Goal: Task Accomplishment & Management: Use online tool/utility

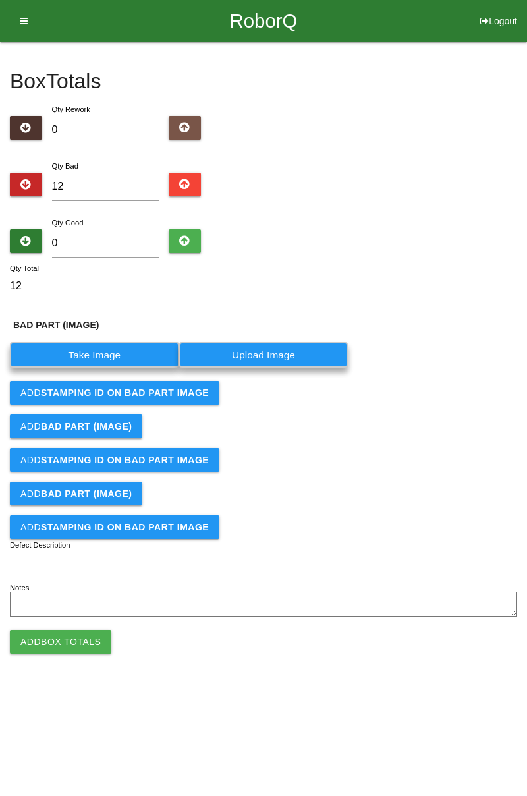
click at [121, 352] on label "Take Image" at bounding box center [94, 355] width 169 height 26
click at [0, 0] on \(IMAGE\) "Take Image" at bounding box center [0, 0] width 0 height 0
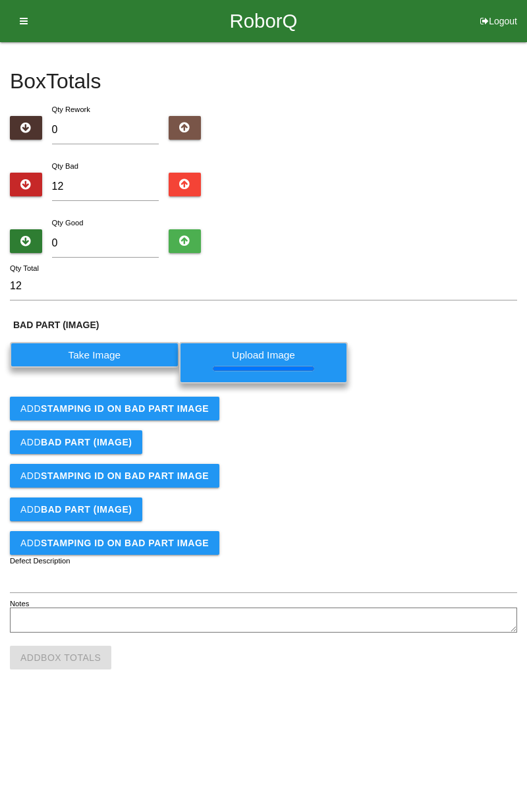
click at [175, 413] on button "Add STAMPING ID on BAD PART Image" at bounding box center [115, 409] width 210 height 24
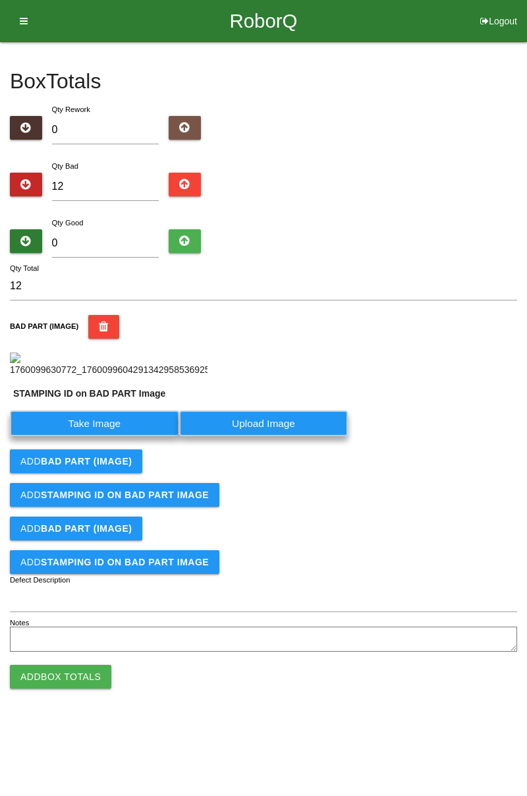
click at [145, 449] on div "Add BAD PART (IMAGE)" at bounding box center [263, 461] width 507 height 24
click at [117, 436] on label "Take Image" at bounding box center [94, 423] width 169 height 26
click at [0, 0] on PART "Take Image" at bounding box center [0, 0] width 0 height 0
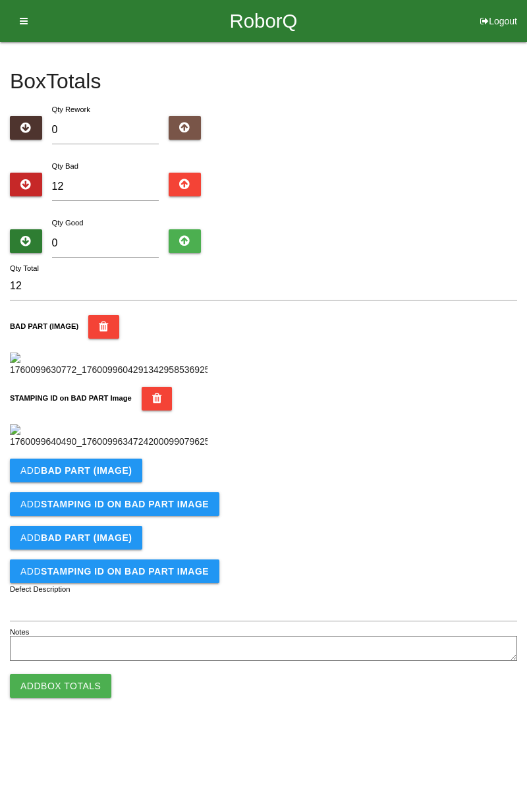
scroll to position [290, 0]
click at [125, 476] on b "BAD PART (IMAGE)" at bounding box center [86, 470] width 91 height 11
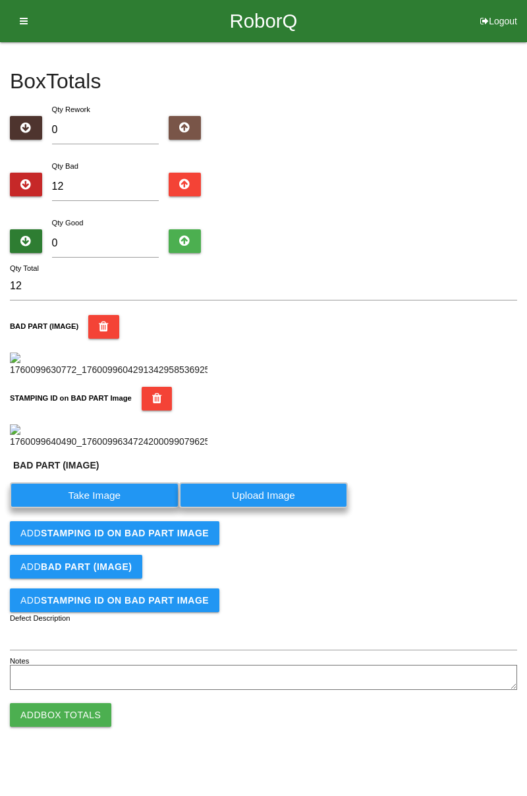
click at [109, 508] on label "Take Image" at bounding box center [94, 495] width 169 height 26
click at [0, 0] on \(IMAGE\) "Take Image" at bounding box center [0, 0] width 0 height 0
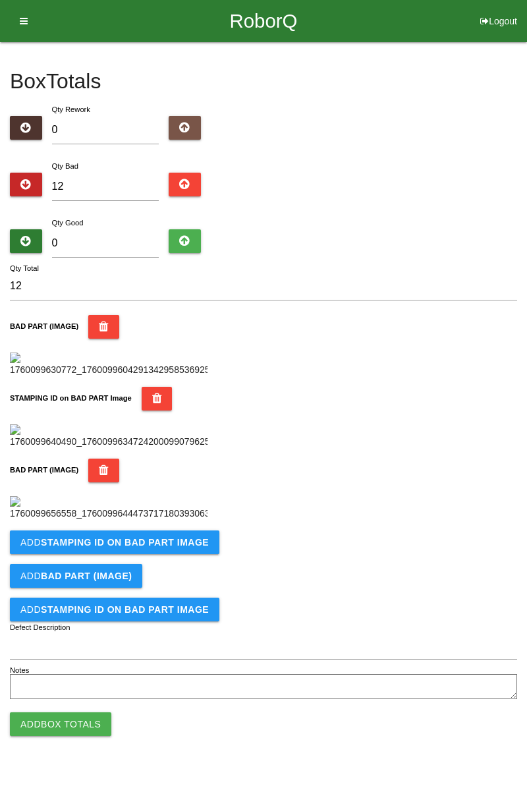
scroll to position [506, 0]
click at [155, 547] on b "STAMPING ID on BAD PART Image" at bounding box center [125, 542] width 168 height 11
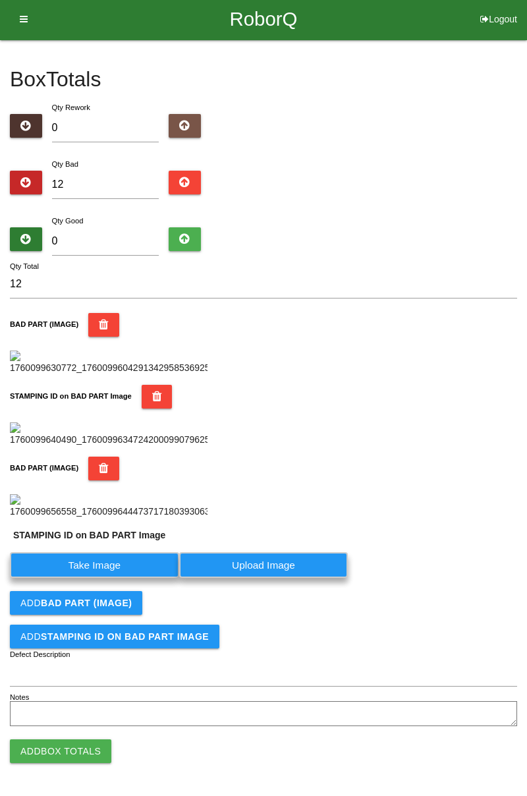
click at [119, 578] on label "Take Image" at bounding box center [94, 565] width 169 height 26
click at [0, 0] on PART "Take Image" at bounding box center [0, 0] width 0 height 0
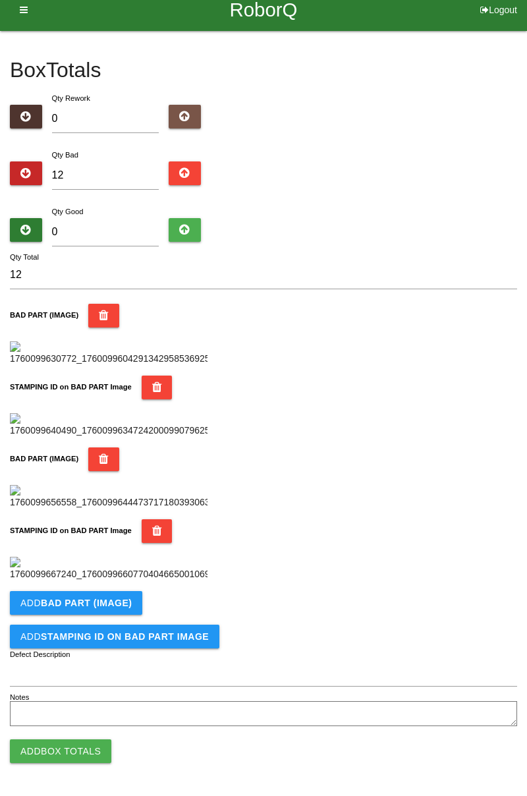
scroll to position [722, 0]
click at [129, 604] on button "Add BAD PART (IMAGE)" at bounding box center [76, 603] width 132 height 24
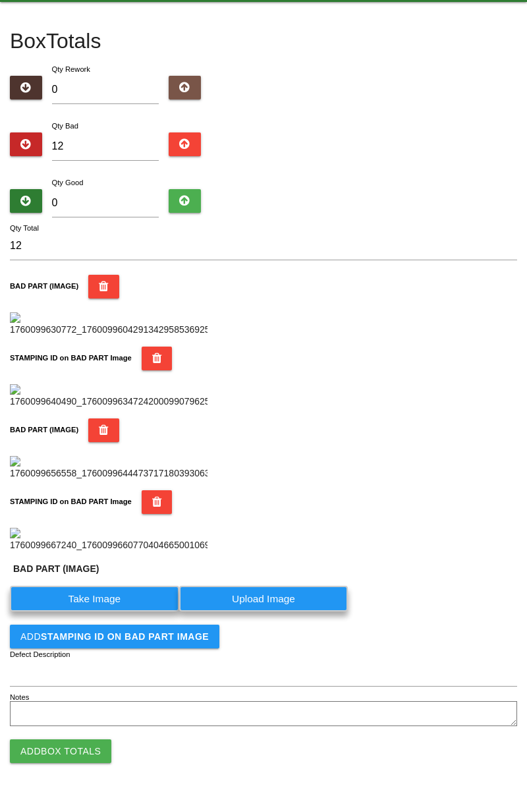
click at [117, 611] on label "Take Image" at bounding box center [94, 599] width 169 height 26
click at [0, 0] on \(IMAGE\) "Take Image" at bounding box center [0, 0] width 0 height 0
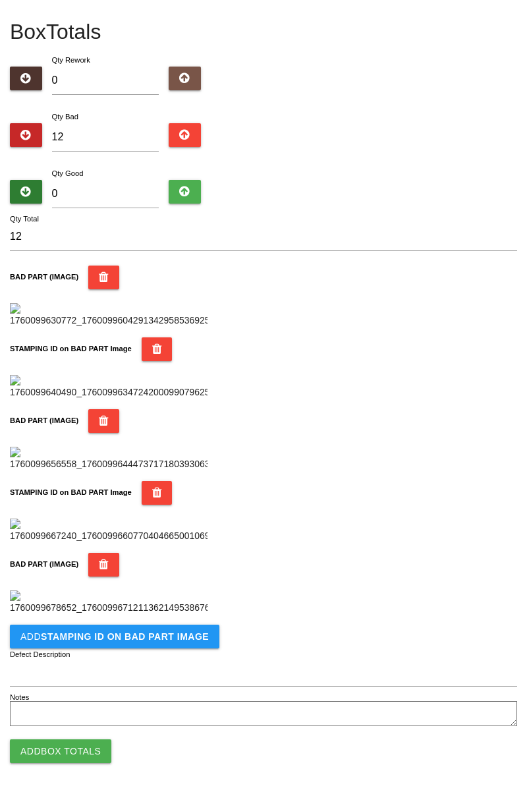
scroll to position [938, 0]
click at [167, 643] on button "Add STAMPING ID on BAD PART Image" at bounding box center [115, 637] width 210 height 24
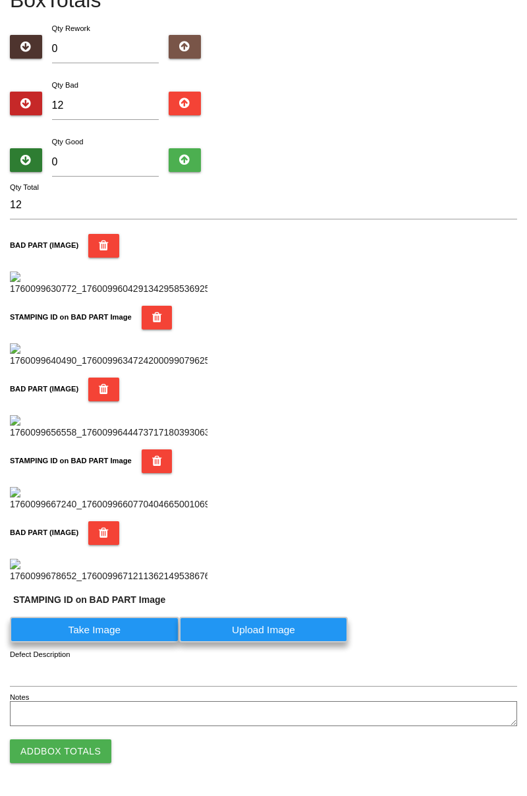
click at [138, 642] on label "Take Image" at bounding box center [94, 630] width 169 height 26
click at [0, 0] on PART "Take Image" at bounding box center [0, 0] width 0 height 0
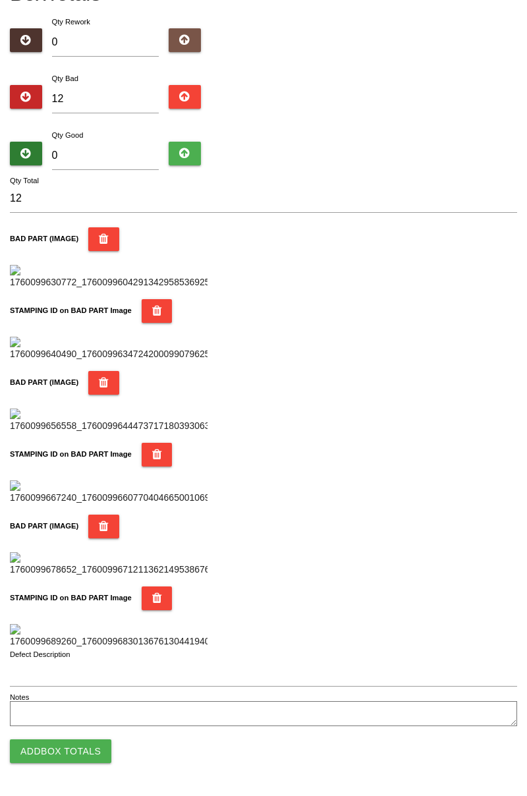
scroll to position [0, 0]
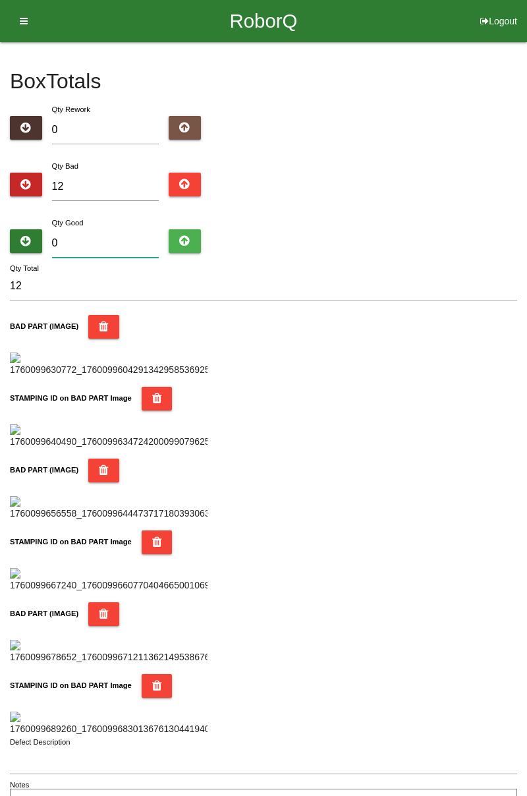
click at [101, 229] on input "0" at bounding box center [105, 243] width 107 height 28
type input "7"
type input "19"
type input "72"
type input "84"
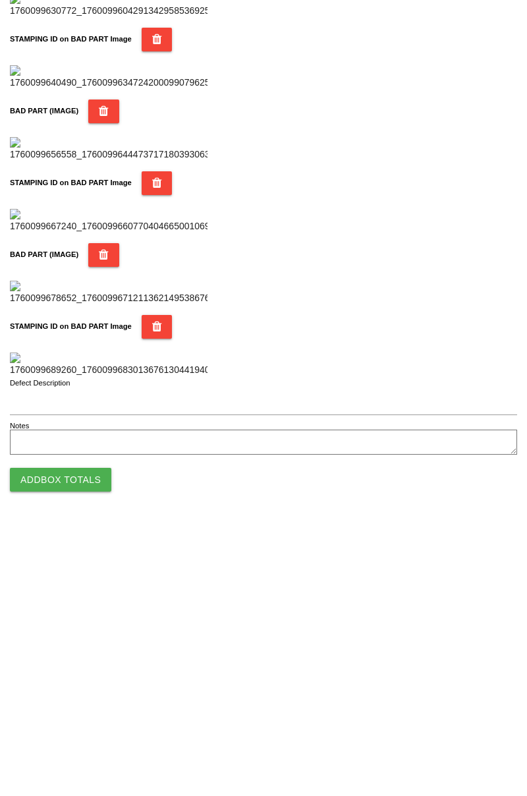
type input "72"
click at [86, 754] on button "Add Box Totals" at bounding box center [60, 751] width 101 height 24
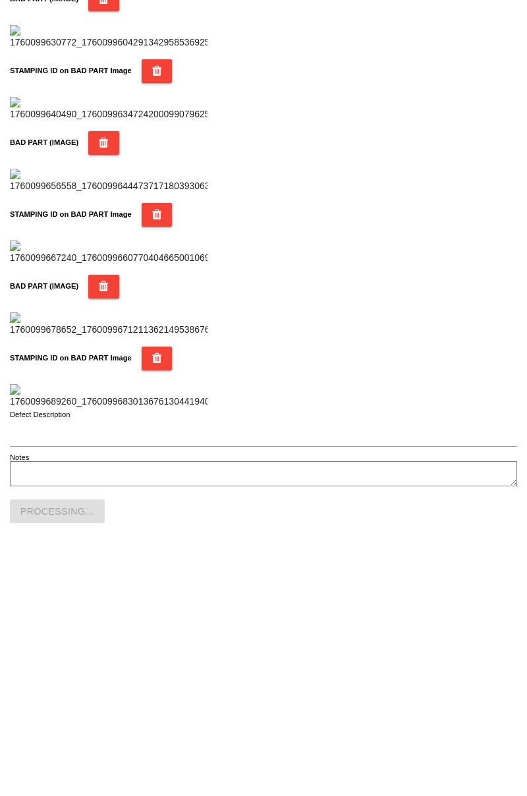
scroll to position [1154, 0]
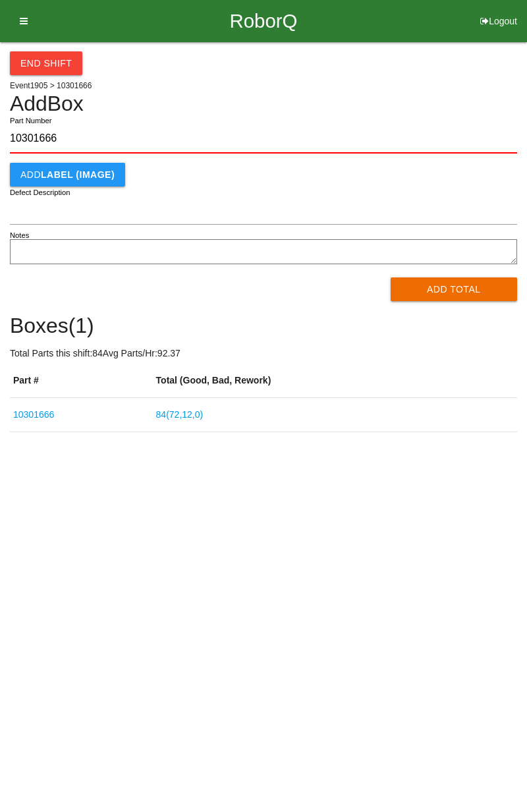
type input "10301666"
click at [453, 281] on button "Add Total" at bounding box center [454, 289] width 127 height 24
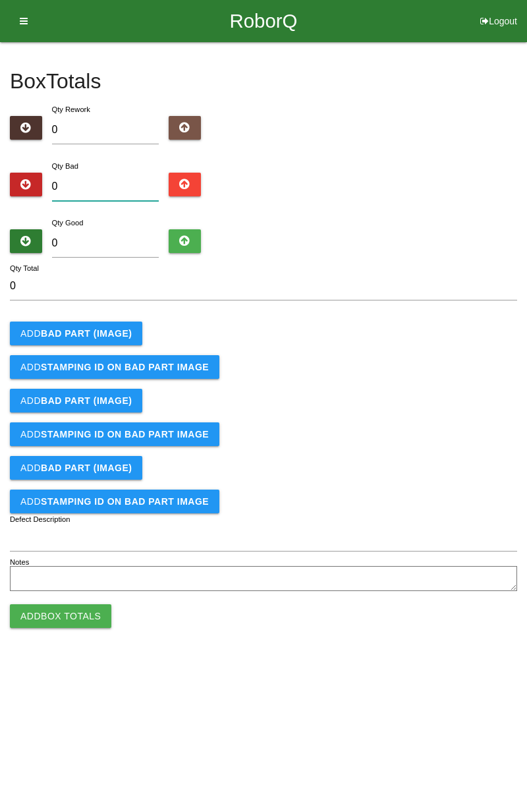
click at [125, 192] on input "0" at bounding box center [105, 187] width 107 height 28
type input "5"
click at [112, 335] on b "BAD PART (IMAGE)" at bounding box center [86, 333] width 91 height 11
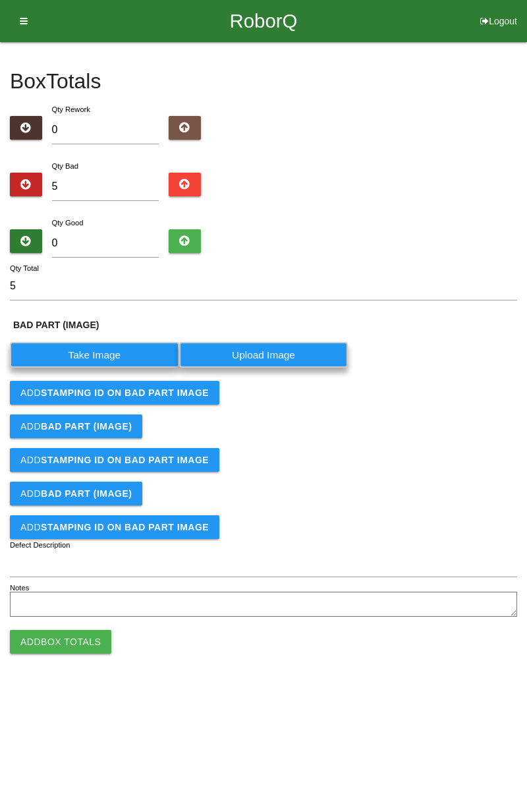
click at [134, 356] on label "Take Image" at bounding box center [94, 355] width 169 height 26
click at [0, 0] on \(IMAGE\) "Take Image" at bounding box center [0, 0] width 0 height 0
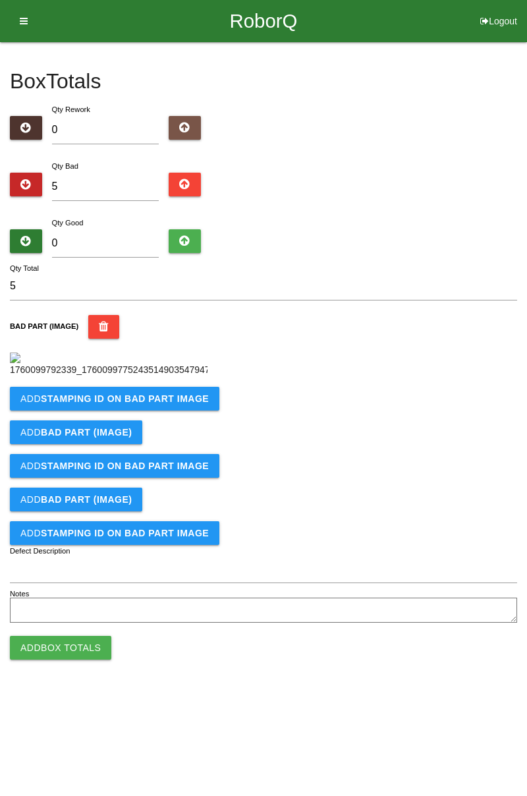
click at [193, 410] on button "Add STAMPING ID on BAD PART Image" at bounding box center [115, 399] width 210 height 24
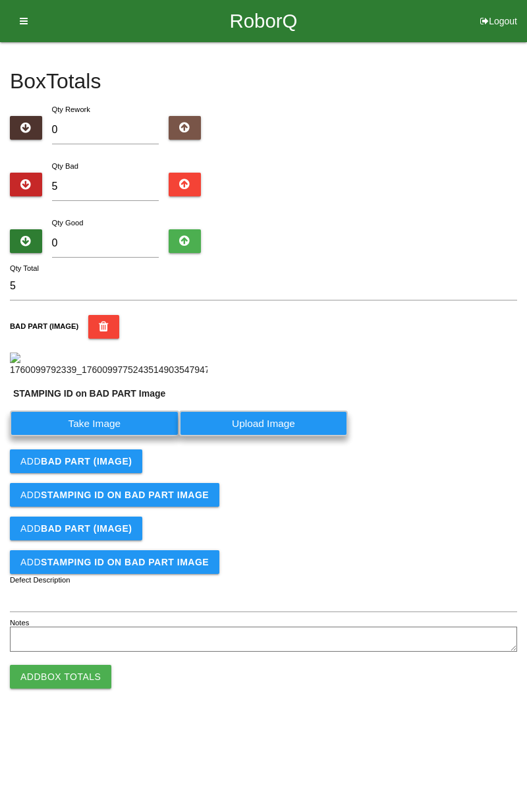
click at [150, 436] on label "Take Image" at bounding box center [94, 423] width 169 height 26
click at [0, 0] on PART "Take Image" at bounding box center [0, 0] width 0 height 0
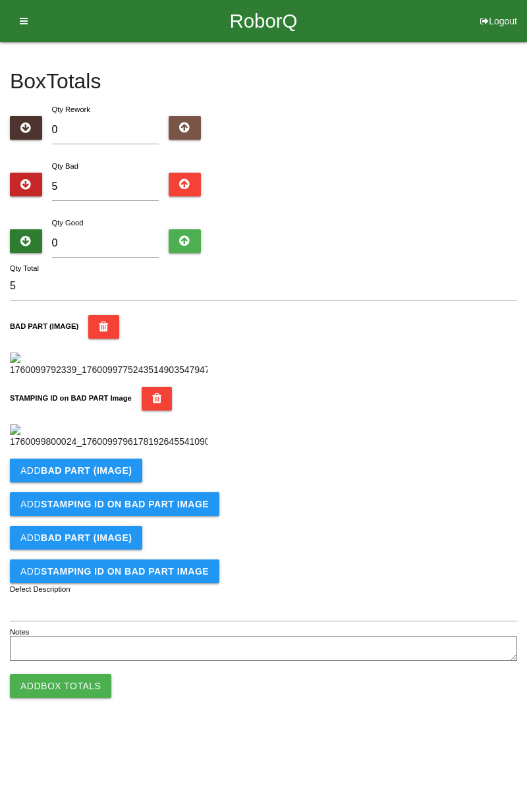
scroll to position [290, 0]
click at [123, 476] on b "BAD PART (IMAGE)" at bounding box center [86, 470] width 91 height 11
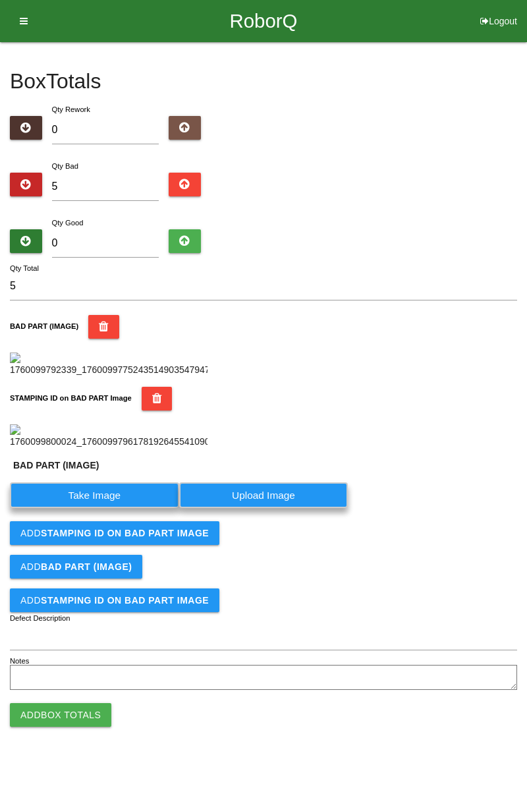
click at [113, 508] on label "Take Image" at bounding box center [94, 495] width 169 height 26
click at [0, 0] on \(IMAGE\) "Take Image" at bounding box center [0, 0] width 0 height 0
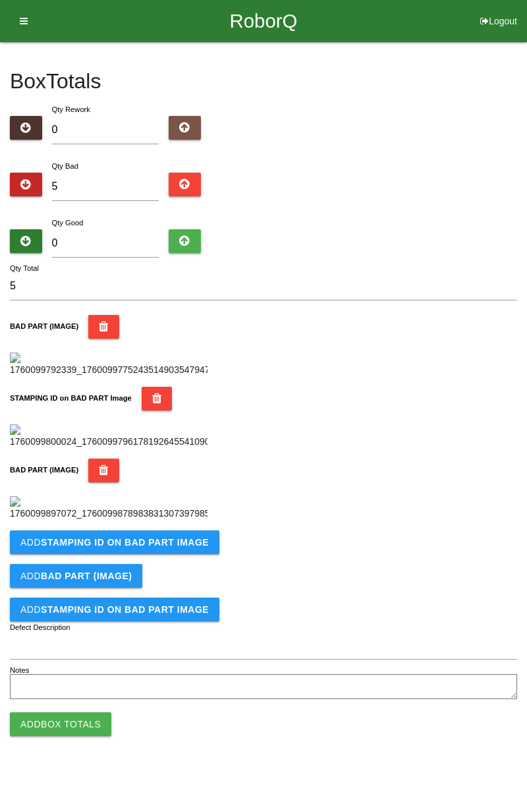
scroll to position [506, 0]
click at [174, 547] on b "STAMPING ID on BAD PART Image" at bounding box center [125, 542] width 168 height 11
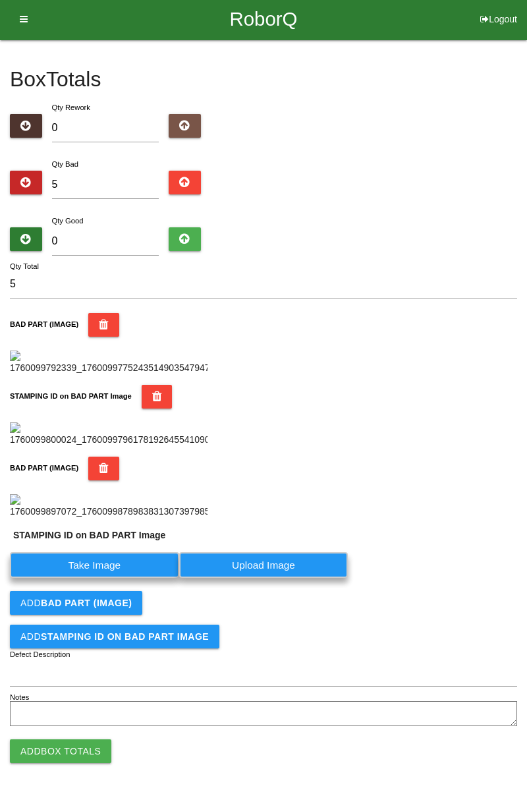
click at [134, 578] on label "Take Image" at bounding box center [94, 565] width 169 height 26
click at [0, 0] on PART "Take Image" at bounding box center [0, 0] width 0 height 0
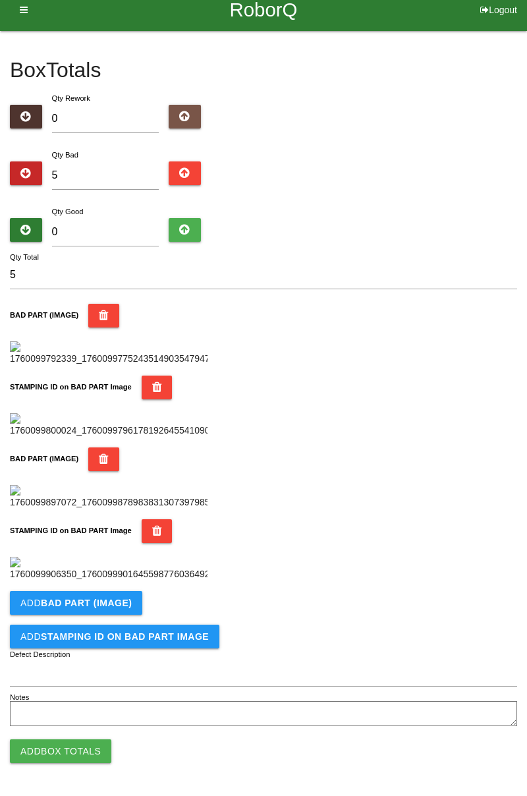
scroll to position [722, 0]
click at [116, 607] on button "Add BAD PART (IMAGE)" at bounding box center [76, 603] width 132 height 24
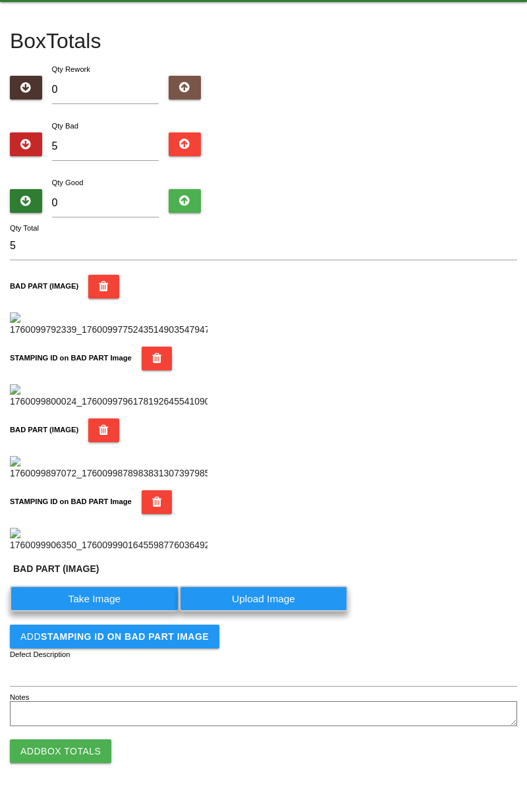
click at [130, 611] on label "Take Image" at bounding box center [94, 599] width 169 height 26
click at [0, 0] on \(IMAGE\) "Take Image" at bounding box center [0, 0] width 0 height 0
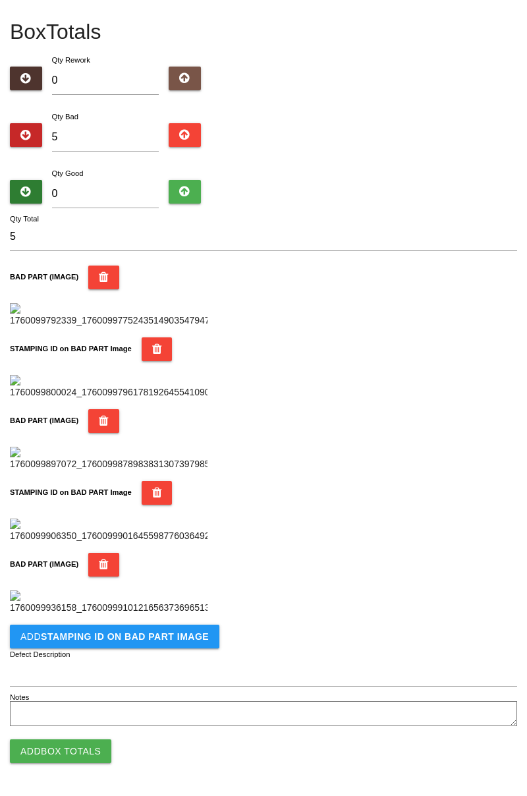
scroll to position [938, 0]
click at [152, 642] on button "Add STAMPING ID on BAD PART Image" at bounding box center [115, 637] width 210 height 24
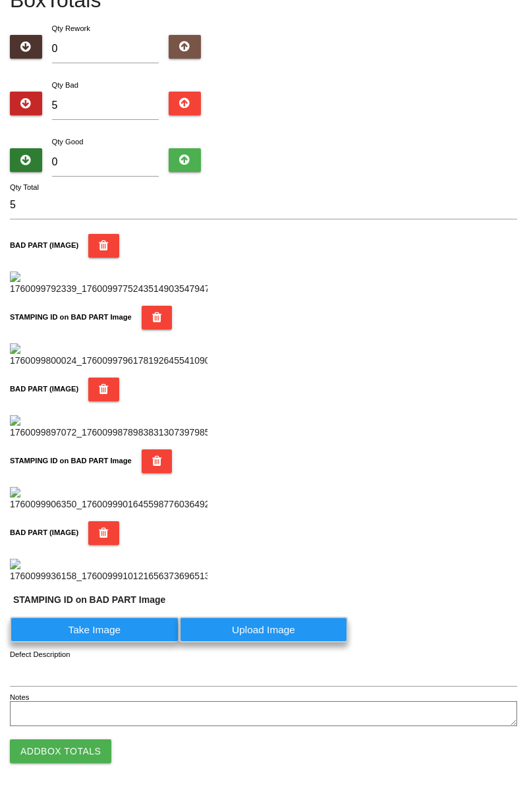
click at [119, 642] on label "Take Image" at bounding box center [94, 630] width 169 height 26
click at [0, 0] on PART "Take Image" at bounding box center [0, 0] width 0 height 0
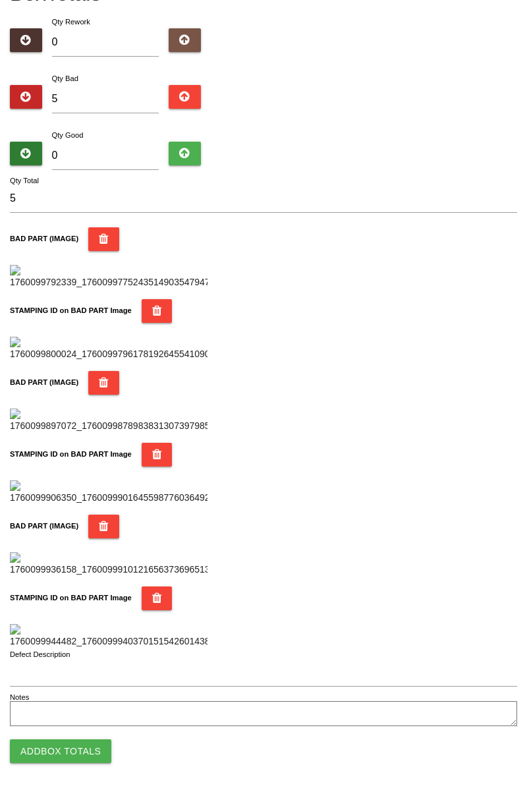
scroll to position [0, 0]
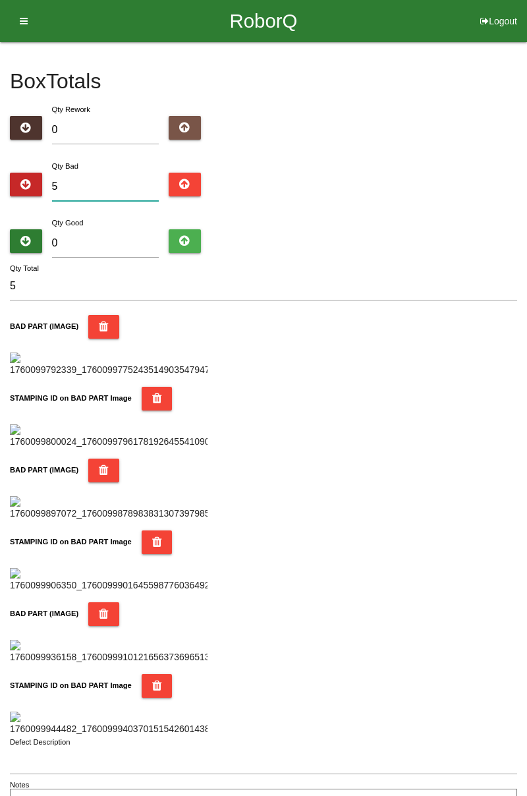
click at [123, 185] on input "5" at bounding box center [105, 187] width 107 height 28
click at [514, 219] on div "Qty Good 0" at bounding box center [263, 238] width 507 height 47
click at [108, 186] on input "5" at bounding box center [105, 187] width 107 height 28
type input "0"
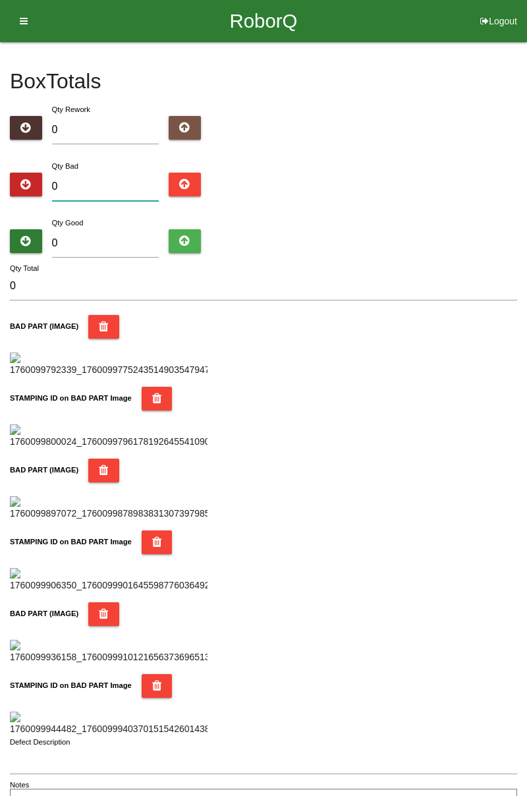
type input "1"
type input "11"
type input "1"
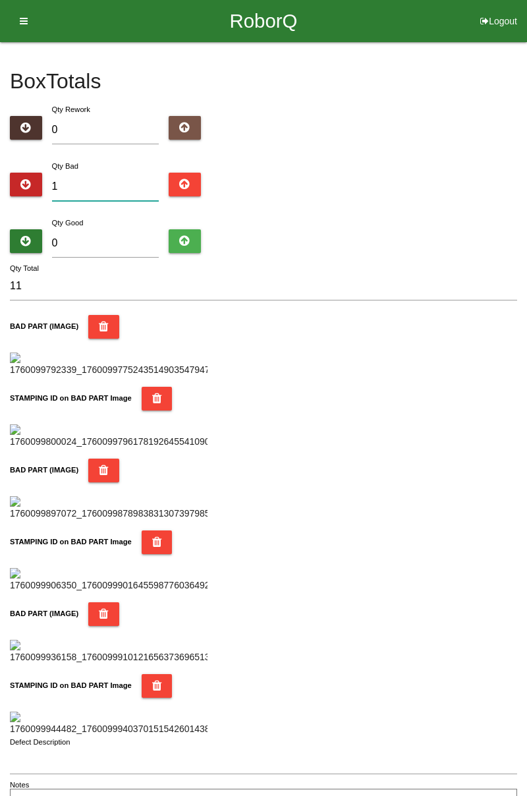
type input "1"
type input "13"
click at [125, 240] on input "0" at bounding box center [105, 243] width 107 height 28
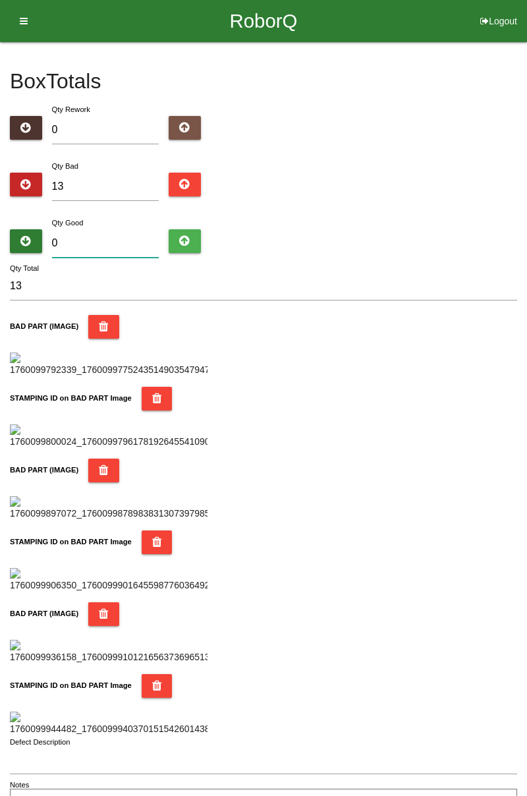
type input "7"
type input "20"
type input "71"
type input "84"
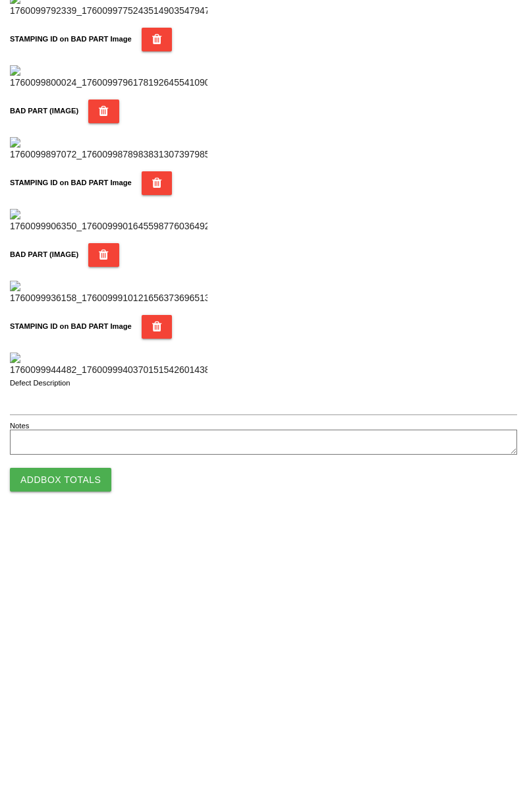
scroll to position [1154, 0]
type input "71"
click at [90, 758] on button "Add Box Totals" at bounding box center [60, 751] width 101 height 24
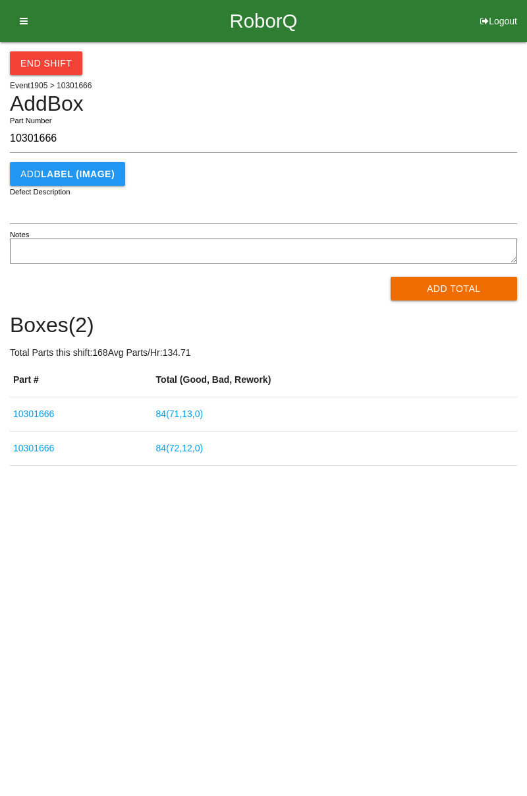
type input "10301666"
click at [453, 300] on button "Add Total" at bounding box center [454, 289] width 127 height 24
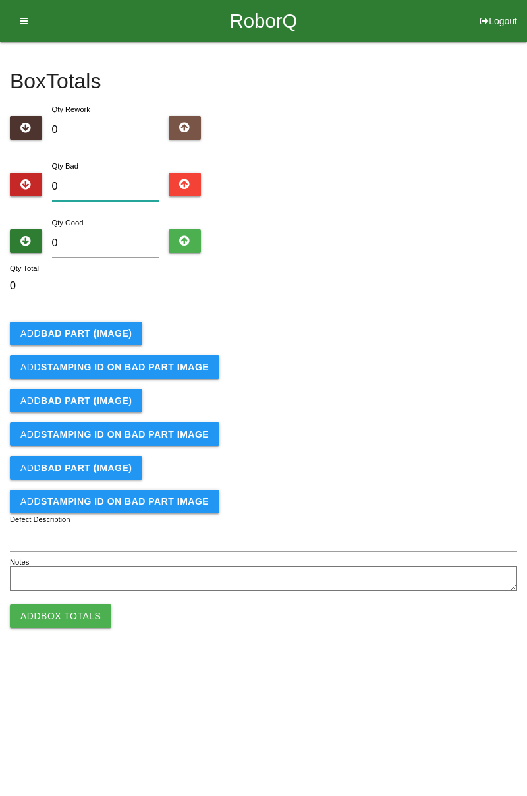
click at [107, 186] on input "0" at bounding box center [105, 187] width 107 height 28
type input "3"
click at [115, 325] on button "Add BAD PART (IMAGE)" at bounding box center [76, 333] width 132 height 24
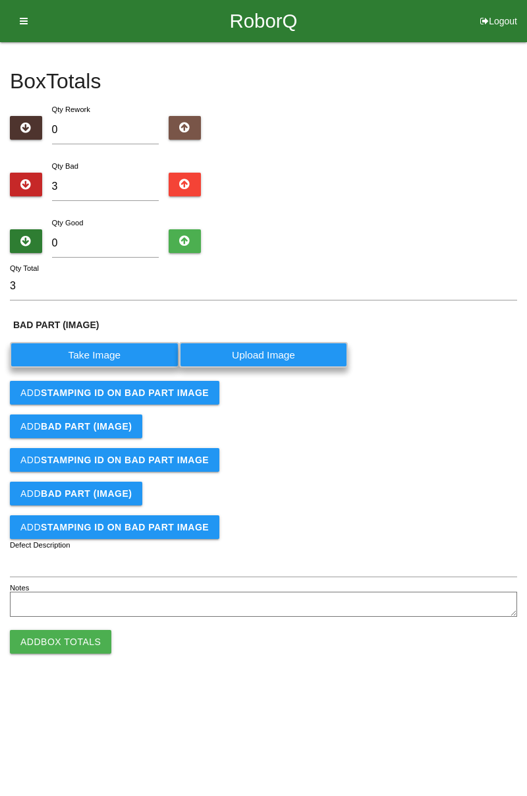
click at [82, 354] on label "Take Image" at bounding box center [94, 355] width 169 height 26
click at [0, 0] on \(IMAGE\) "Take Image" at bounding box center [0, 0] width 0 height 0
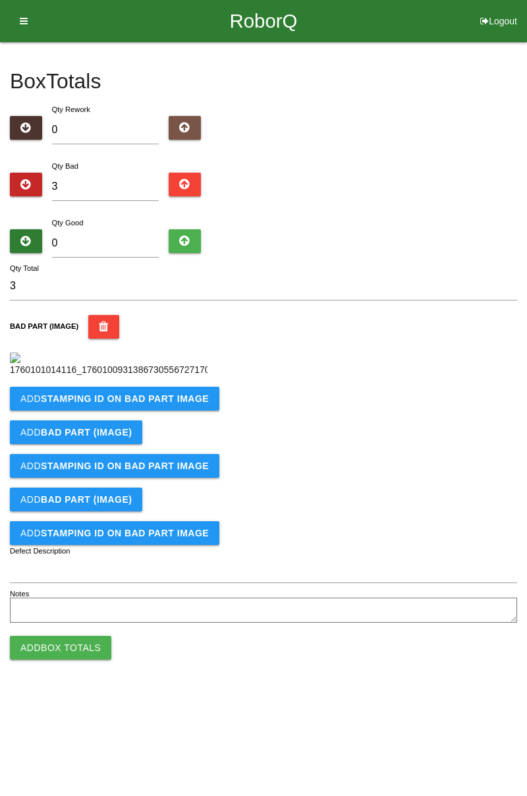
scroll to position [74, 0]
click at [179, 404] on b "STAMPING ID on BAD PART Image" at bounding box center [125, 398] width 168 height 11
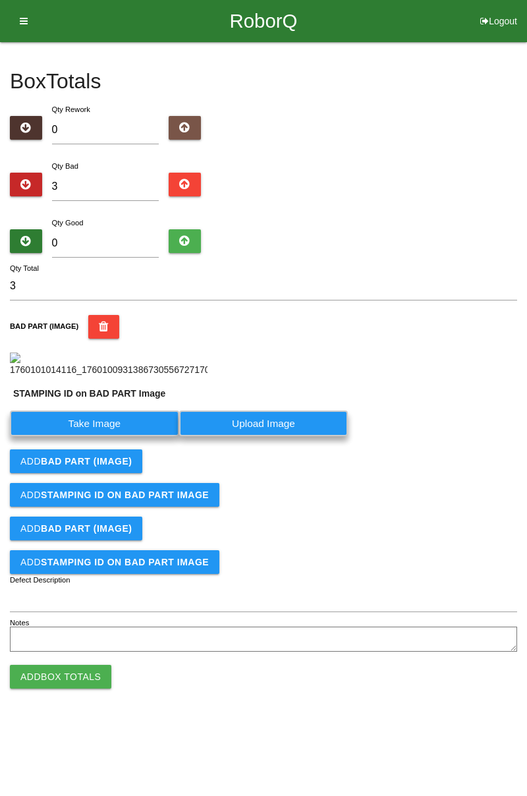
click at [129, 436] on label "Take Image" at bounding box center [94, 423] width 169 height 26
click at [0, 0] on PART "Take Image" at bounding box center [0, 0] width 0 height 0
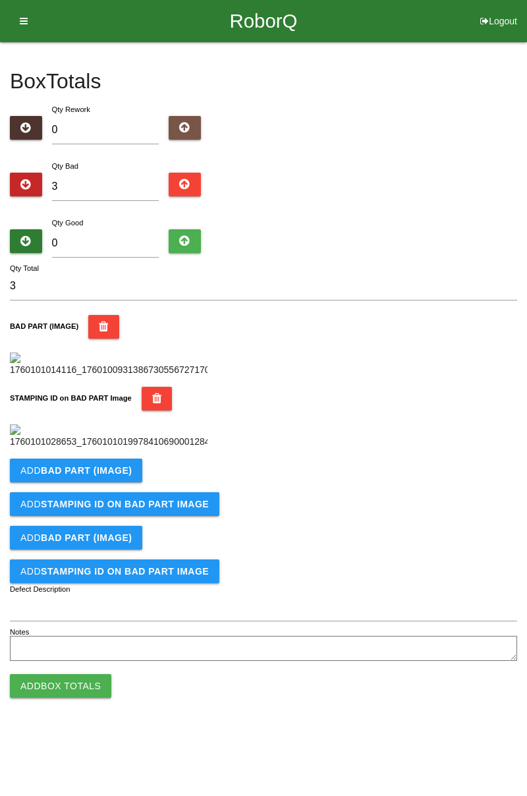
scroll to position [290, 0]
click at [121, 476] on b "BAD PART (IMAGE)" at bounding box center [86, 470] width 91 height 11
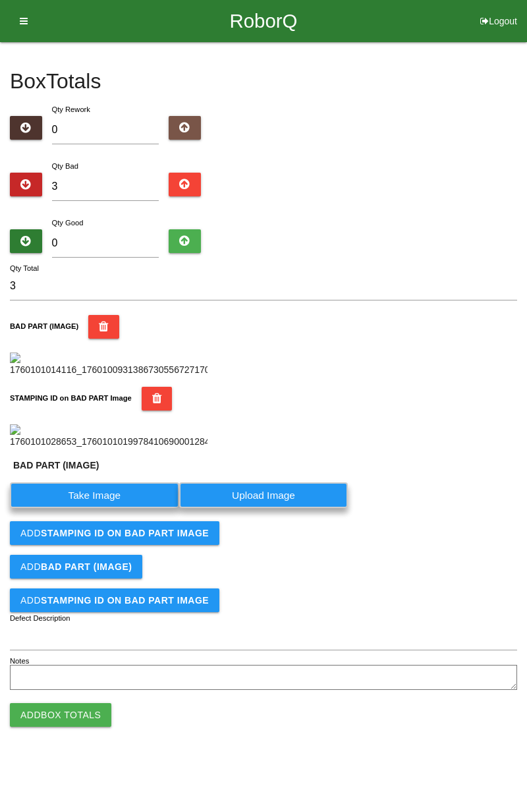
click at [109, 508] on label "Take Image" at bounding box center [94, 495] width 169 height 26
click at [0, 0] on \(IMAGE\) "Take Image" at bounding box center [0, 0] width 0 height 0
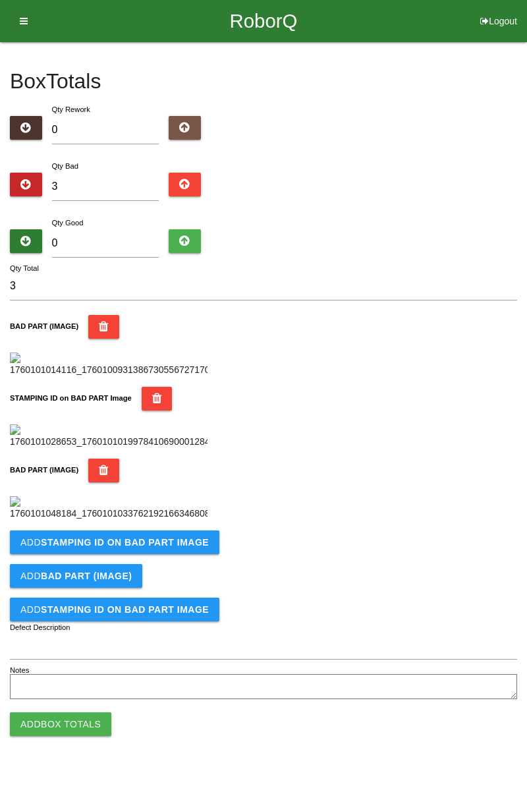
scroll to position [506, 0]
click at [141, 554] on button "Add STAMPING ID on BAD PART Image" at bounding box center [115, 542] width 210 height 24
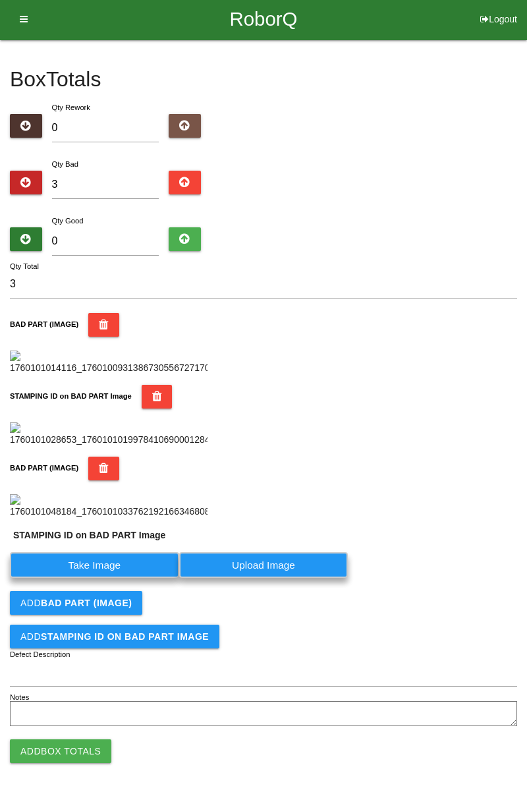
click at [112, 578] on label "Take Image" at bounding box center [94, 565] width 169 height 26
click at [0, 0] on PART "Take Image" at bounding box center [0, 0] width 0 height 0
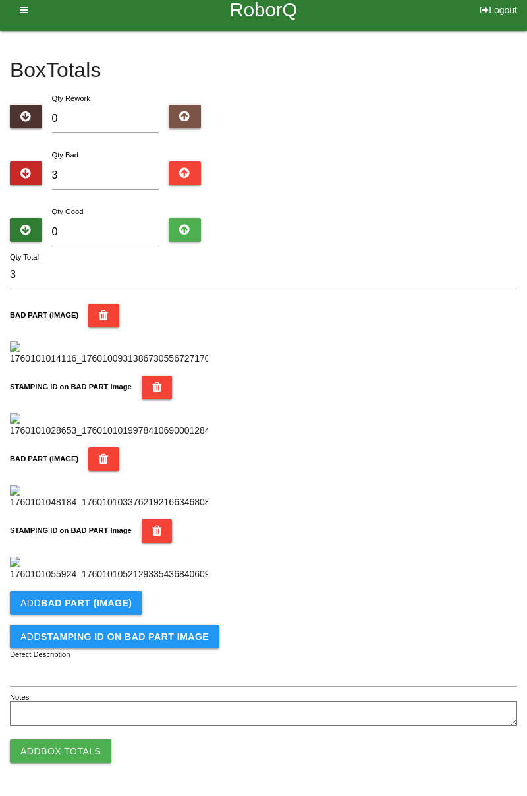
scroll to position [722, 0]
click at [136, 596] on button "Add BAD PART (IMAGE)" at bounding box center [76, 603] width 132 height 24
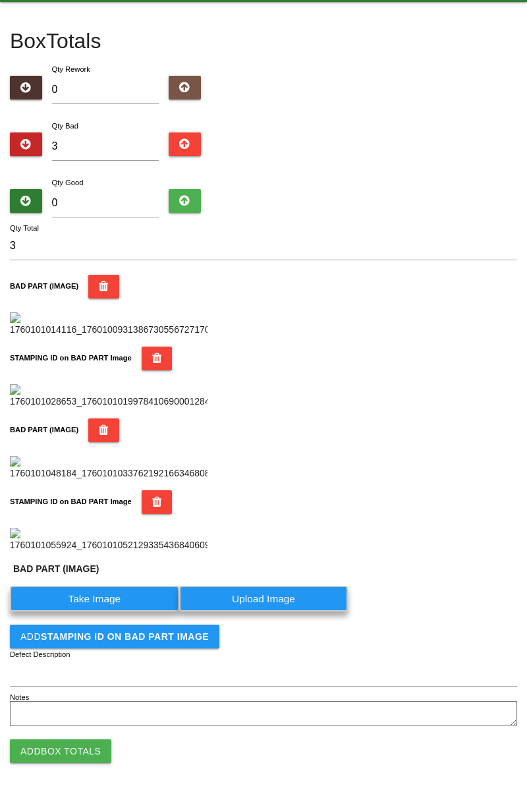
click at [109, 611] on label "Take Image" at bounding box center [94, 599] width 169 height 26
click at [0, 0] on \(IMAGE\) "Take Image" at bounding box center [0, 0] width 0 height 0
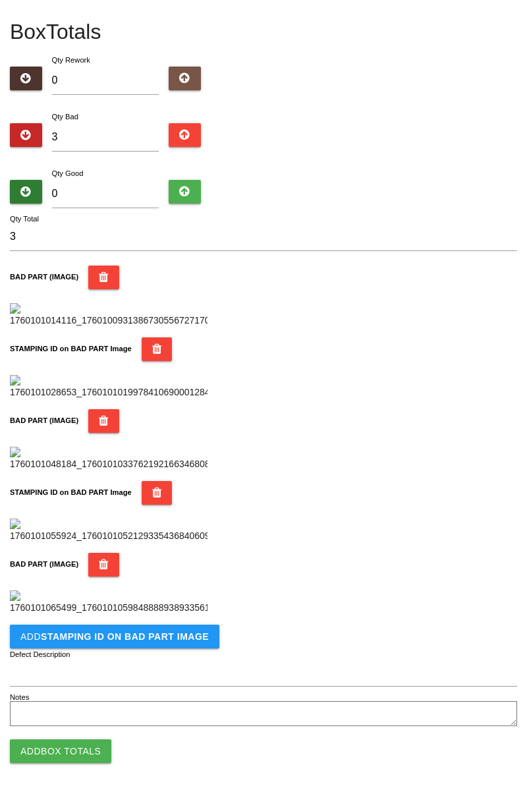
scroll to position [938, 0]
click at [177, 640] on b "STAMPING ID on BAD PART Image" at bounding box center [125, 636] width 168 height 11
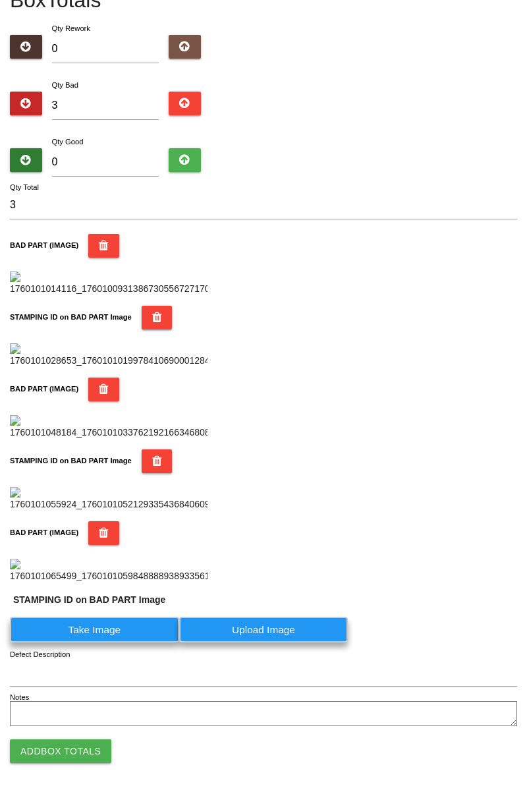
click at [124, 642] on label "Take Image" at bounding box center [94, 630] width 169 height 26
click at [0, 0] on PART "Take Image" at bounding box center [0, 0] width 0 height 0
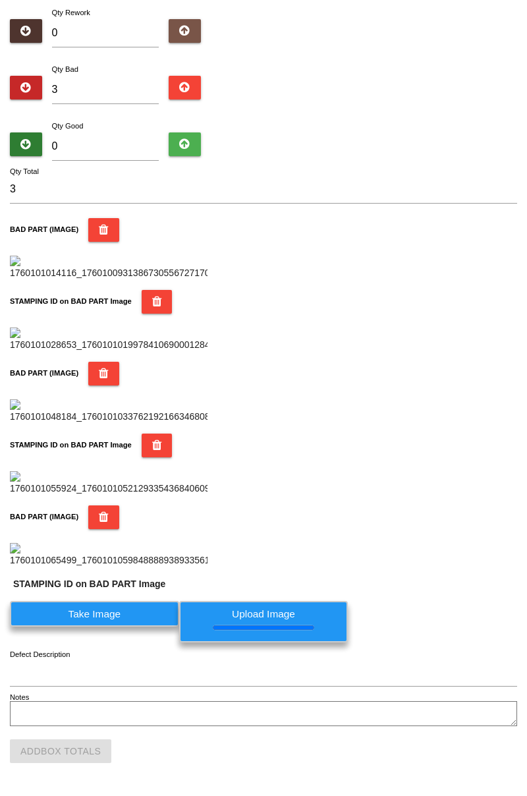
scroll to position [0, 0]
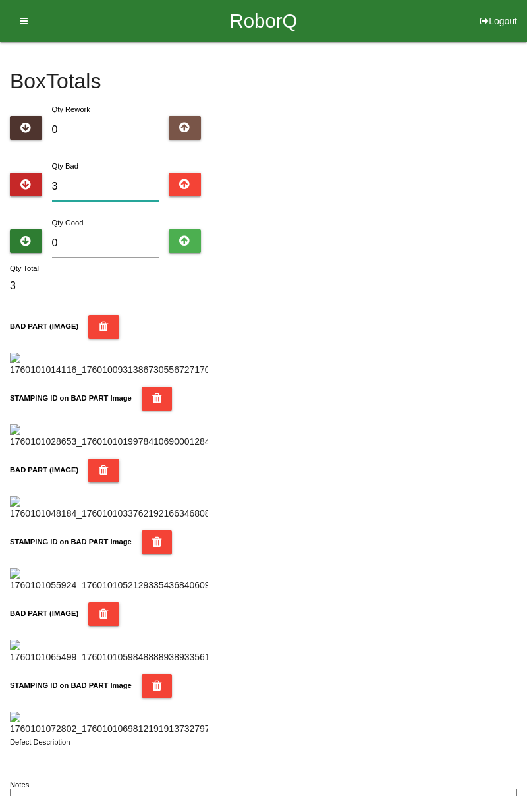
click at [119, 190] on input "3" at bounding box center [105, 187] width 107 height 28
type input "0"
type input "4"
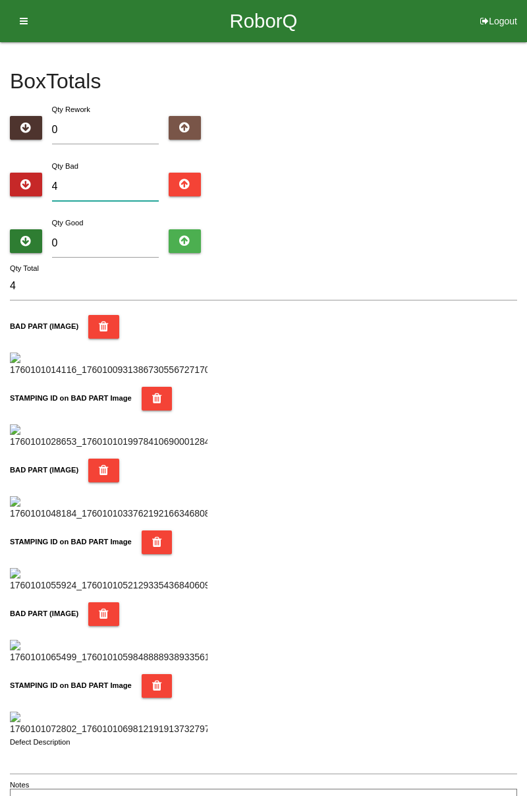
click at [100, 189] on input "4" at bounding box center [105, 187] width 107 height 28
type input "0"
type input "9"
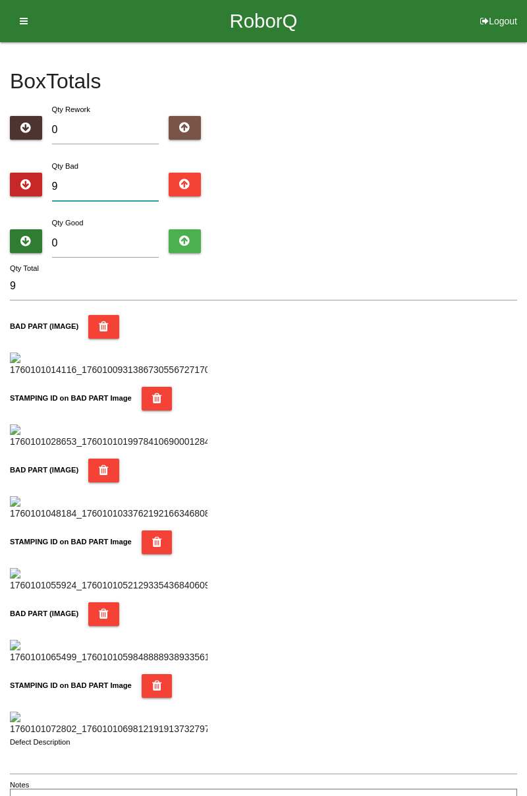
click at [98, 183] on input "9" at bounding box center [105, 187] width 107 height 28
type input "0"
type input "8"
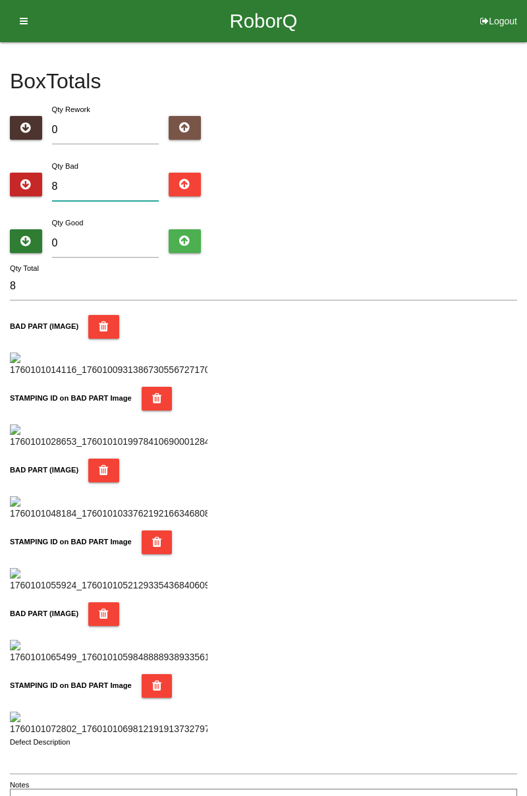
type input "0"
type input "9"
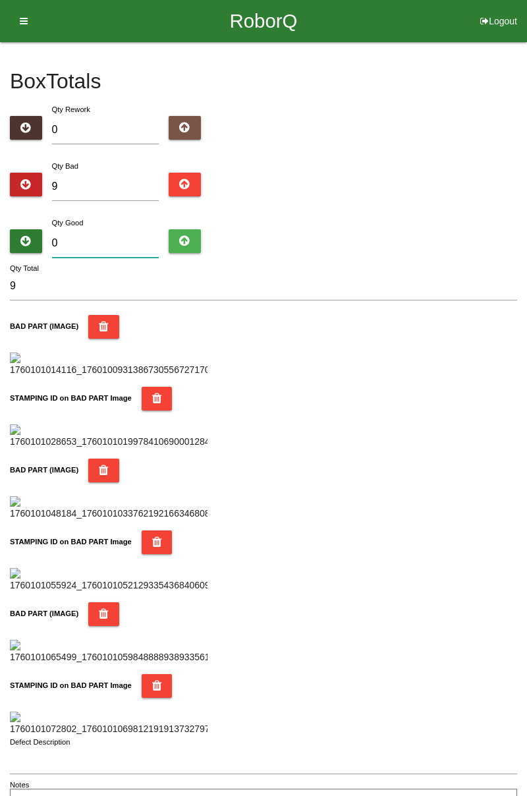
click at [127, 239] on input "0" at bounding box center [105, 243] width 107 height 28
type input "7"
type input "16"
type input "75"
type input "84"
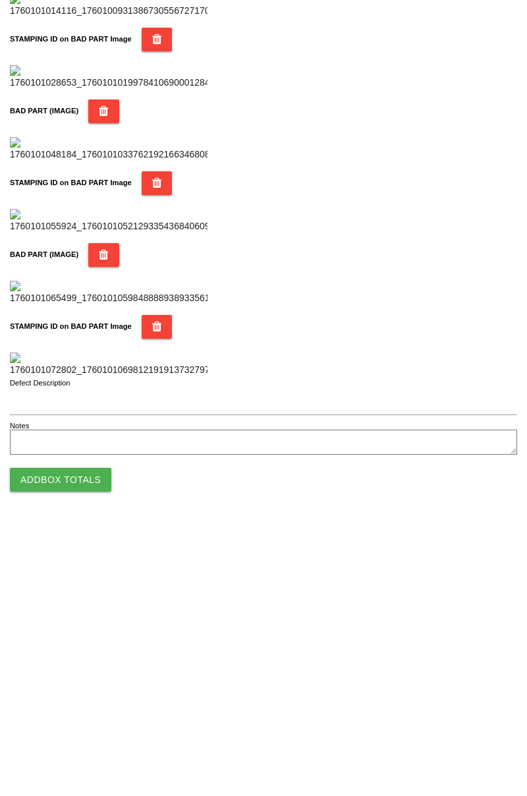
scroll to position [1154, 0]
type input "75"
click at [88, 758] on button "Add Box Totals" at bounding box center [60, 751] width 101 height 24
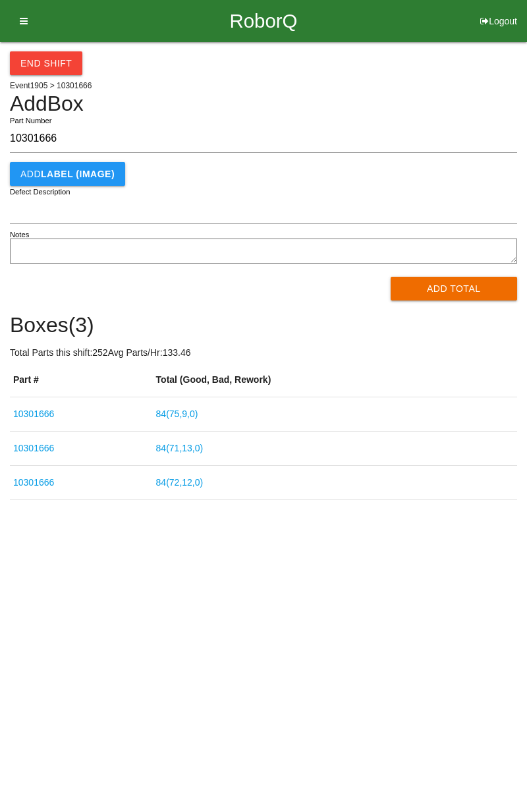
type input "10301666"
click at [461, 290] on button "Add Total" at bounding box center [454, 289] width 127 height 24
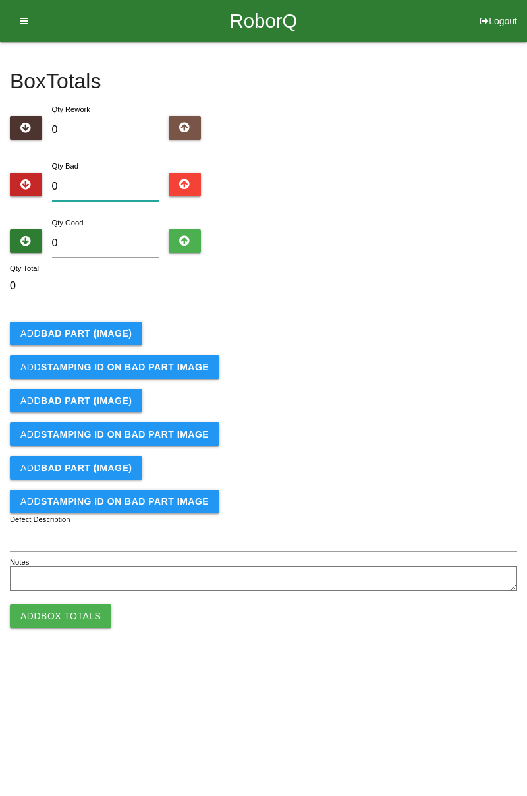
click at [109, 190] on input "0" at bounding box center [105, 187] width 107 height 28
type input "3"
click at [134, 333] on button "Add BAD PART (IMAGE)" at bounding box center [76, 333] width 132 height 24
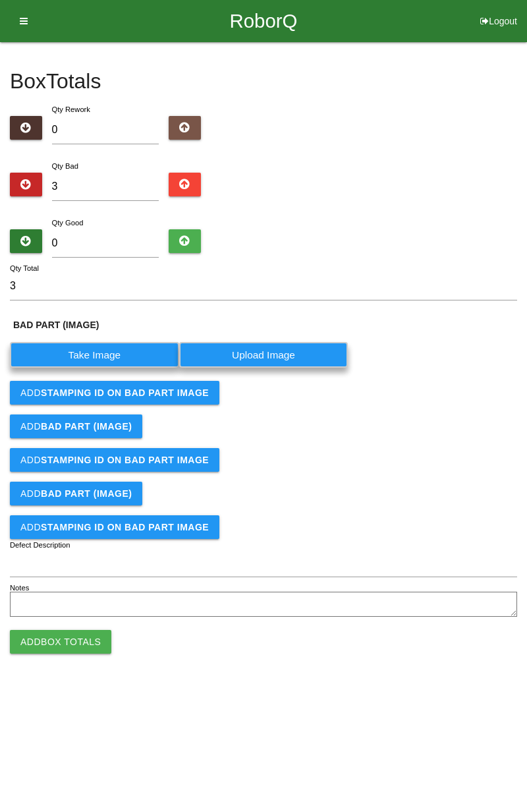
click at [126, 363] on label "Take Image" at bounding box center [94, 355] width 169 height 26
click at [0, 0] on \(IMAGE\) "Take Image" at bounding box center [0, 0] width 0 height 0
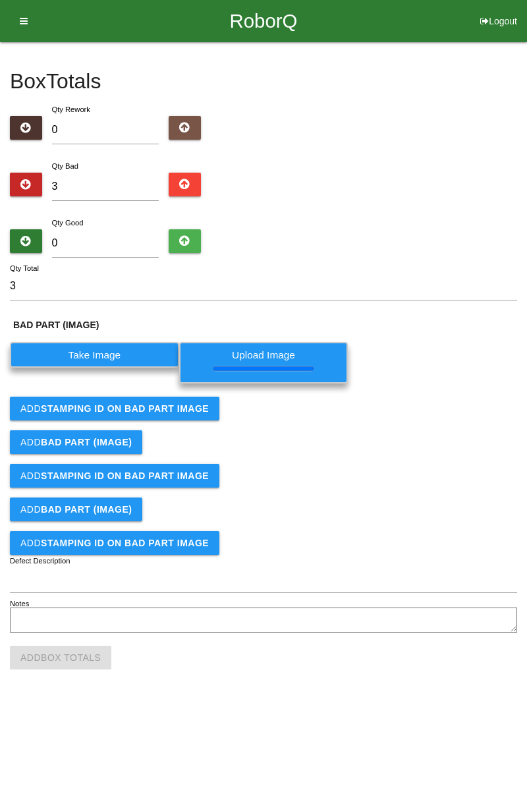
click at [172, 406] on b "STAMPING ID on BAD PART Image" at bounding box center [125, 408] width 168 height 11
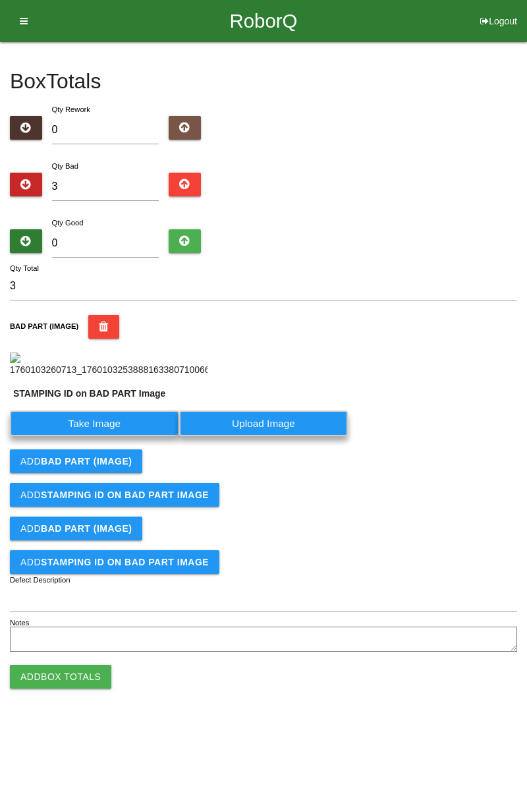
click at [117, 436] on label "Take Image" at bounding box center [94, 423] width 169 height 26
click at [0, 0] on PART "Take Image" at bounding box center [0, 0] width 0 height 0
click at [120, 436] on label "Take Image" at bounding box center [94, 423] width 169 height 26
click at [0, 0] on PART "Take Image" at bounding box center [0, 0] width 0 height 0
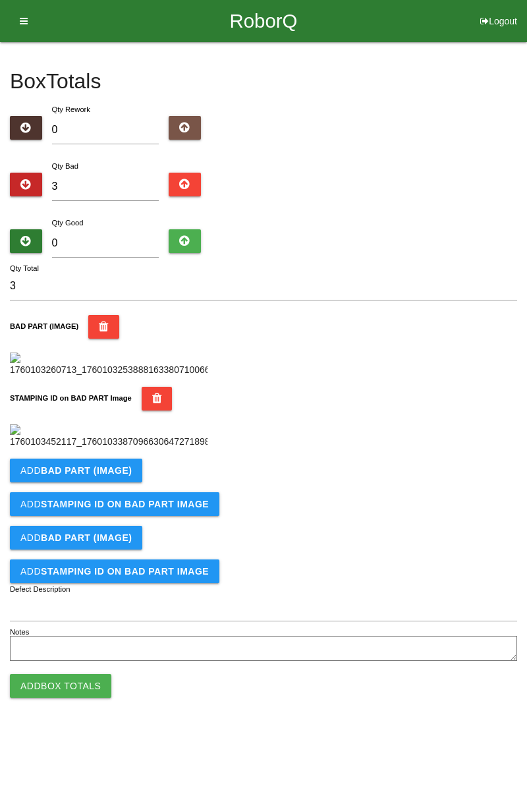
scroll to position [290, 0]
click at [113, 482] on button "Add BAD PART (IMAGE)" at bounding box center [76, 471] width 132 height 24
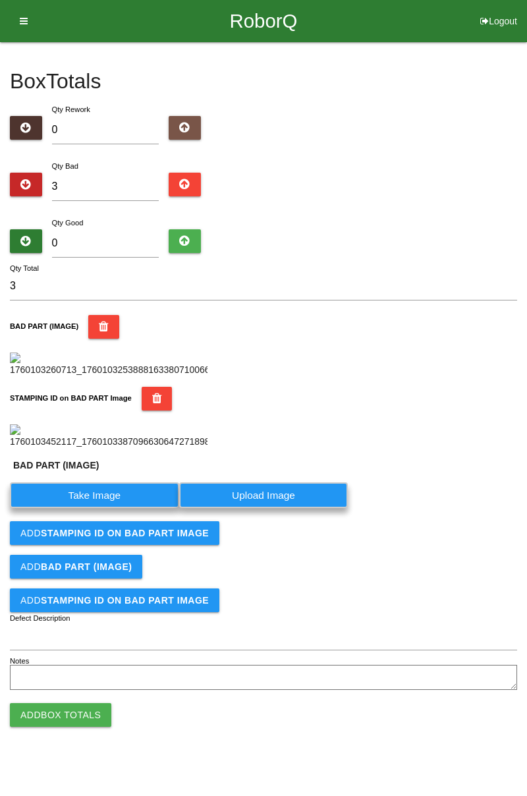
click at [109, 508] on label "Take Image" at bounding box center [94, 495] width 169 height 26
click at [0, 0] on \(IMAGE\) "Take Image" at bounding box center [0, 0] width 0 height 0
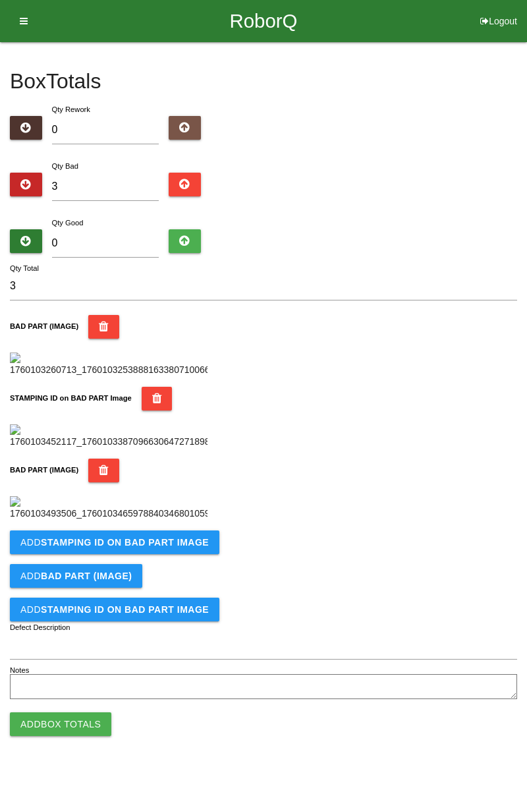
scroll to position [506, 0]
click at [162, 547] on b "STAMPING ID on BAD PART Image" at bounding box center [125, 542] width 168 height 11
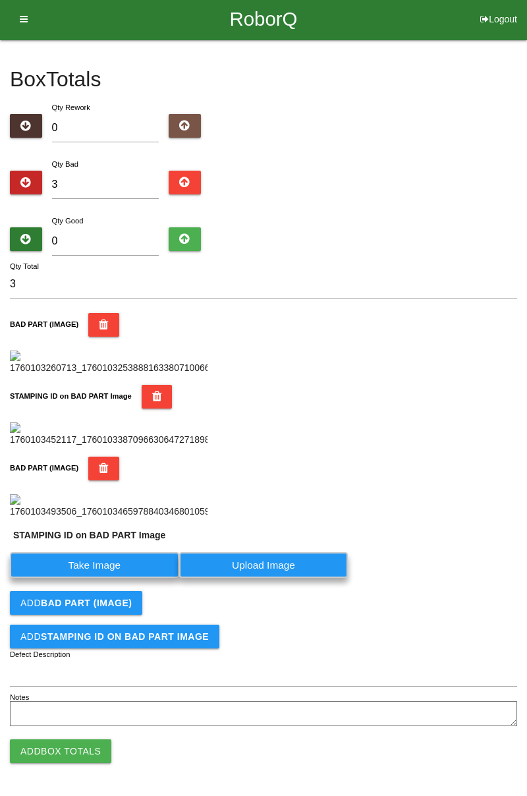
click at [121, 578] on label "Take Image" at bounding box center [94, 565] width 169 height 26
click at [0, 0] on PART "Take Image" at bounding box center [0, 0] width 0 height 0
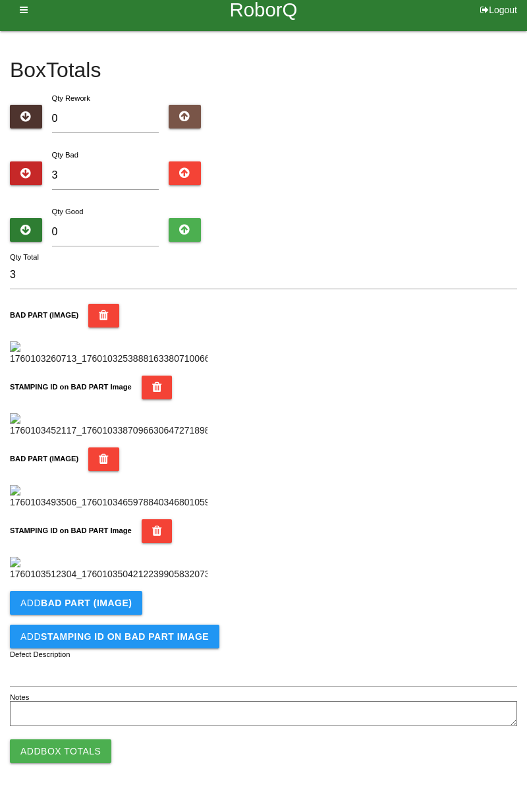
scroll to position [722, 0]
click at [121, 600] on b "BAD PART (IMAGE)" at bounding box center [86, 603] width 91 height 11
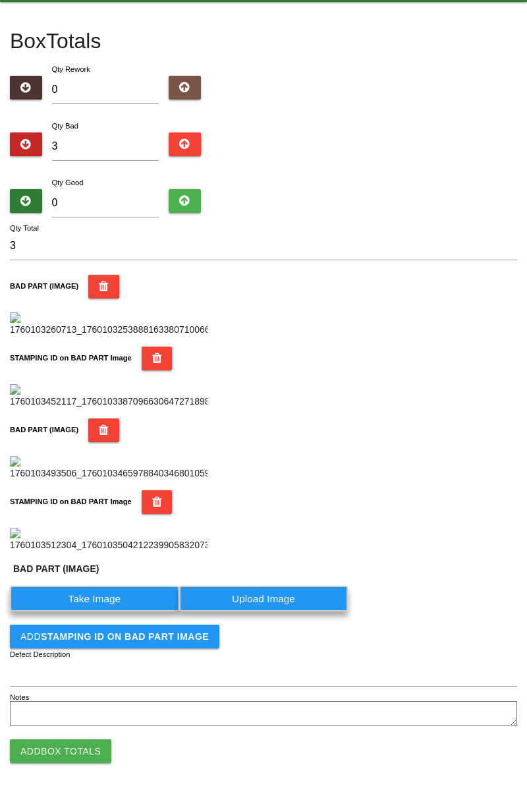
click at [104, 611] on label "Take Image" at bounding box center [94, 599] width 169 height 26
click at [0, 0] on \(IMAGE\) "Take Image" at bounding box center [0, 0] width 0 height 0
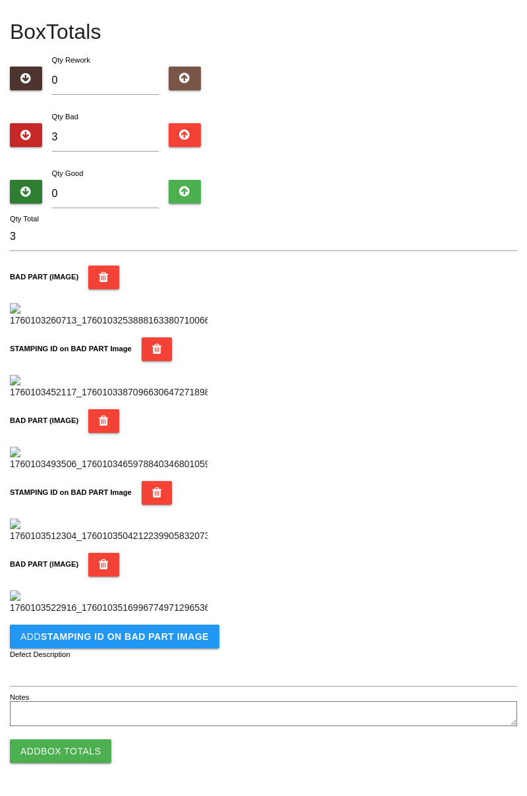
scroll to position [938, 0]
click at [177, 636] on b "STAMPING ID on BAD PART Image" at bounding box center [125, 636] width 168 height 11
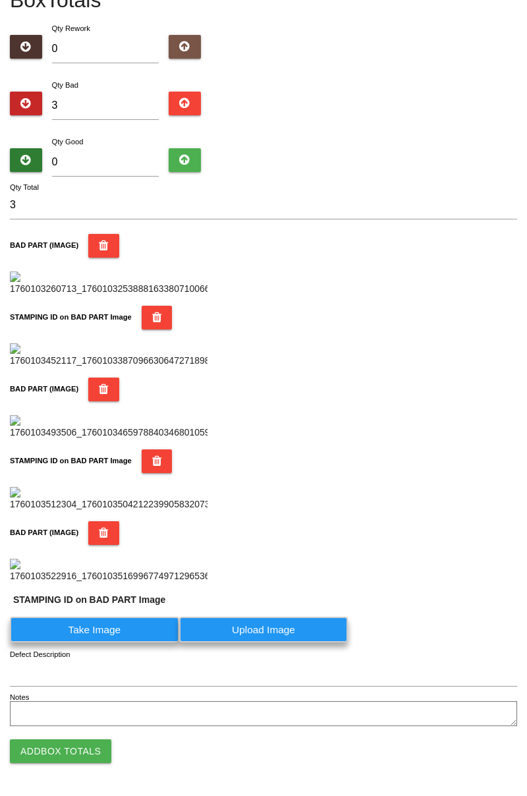
click at [123, 642] on label "Take Image" at bounding box center [94, 630] width 169 height 26
click at [0, 0] on PART "Take Image" at bounding box center [0, 0] width 0 height 0
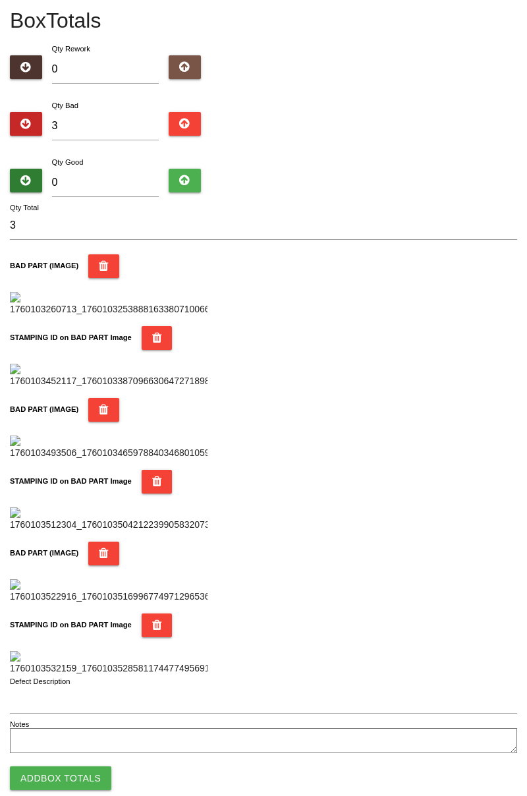
scroll to position [0, 0]
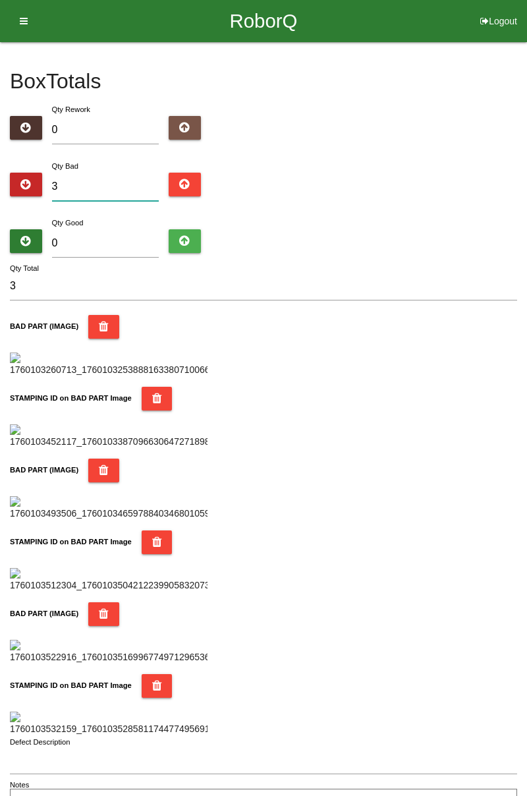
click at [115, 173] on input "3" at bounding box center [105, 187] width 107 height 28
